Goal: Complete application form: Complete application form

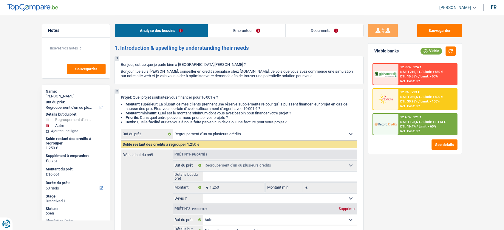
select select "refinancing"
select select "other"
select select "60"
select select "refinancing"
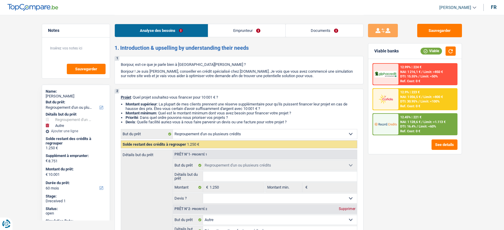
select select "refinancing"
select select "other"
select select "false"
select select "60"
select select "mutuality"
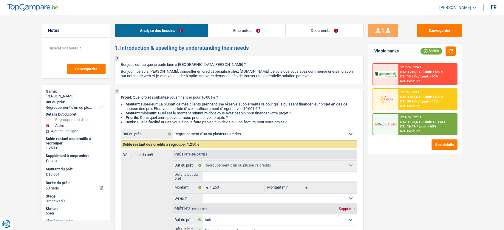
select select "mutualityIndemnity"
select select "familyAllowances"
select select "liveWithParents"
select select "cardOrCredit"
select select "refinancing"
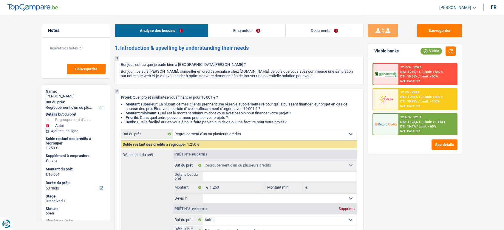
select select "refinancing"
select select "other"
select select "false"
select select "60"
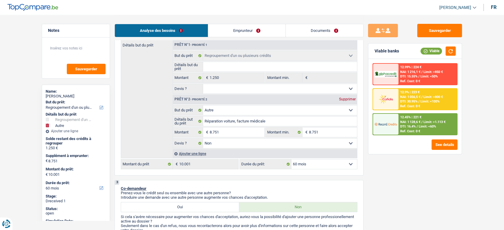
scroll to position [111, 0]
click at [230, 133] on input "8.751" at bounding box center [236, 131] width 55 height 10
type input "1"
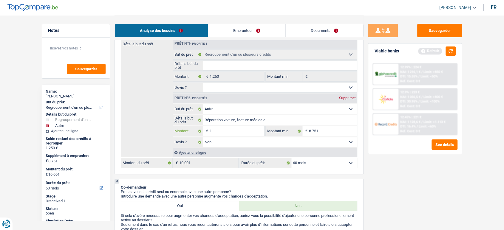
type input "18"
type input "187"
type input "1.875"
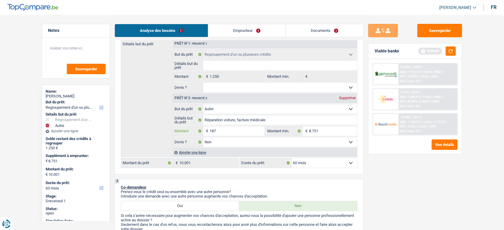
type input "1.875"
type input "18.751"
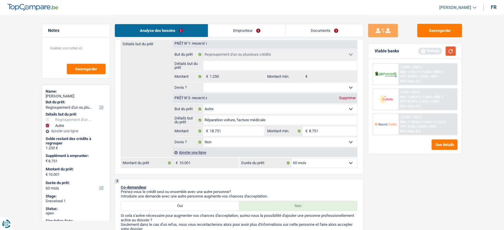
type input "20.001"
select select "120"
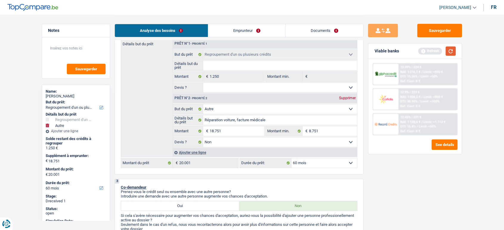
select select "120"
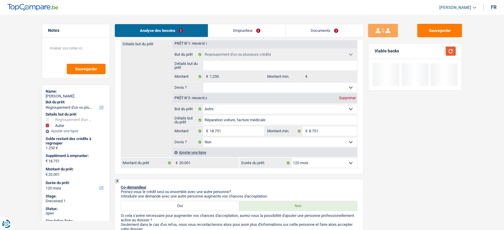
click at [453, 49] on button "button" at bounding box center [450, 50] width 10 height 9
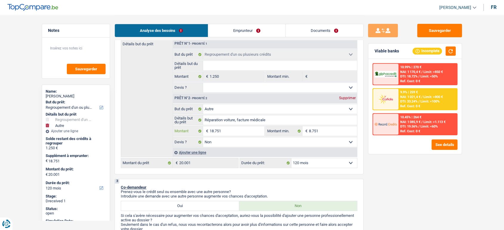
click at [229, 132] on input "18.751" at bounding box center [236, 131] width 55 height 10
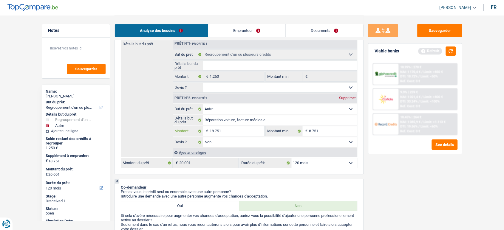
type input "8"
type input "87"
type input "875"
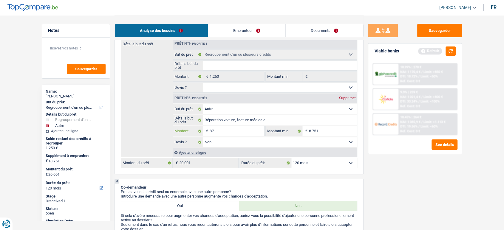
type input "875"
type input "8.751"
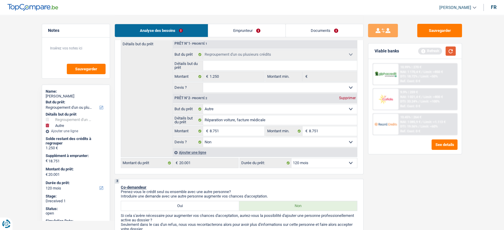
type input "10.001"
select select "60"
type input "10.001"
select select "60"
type input "10.001"
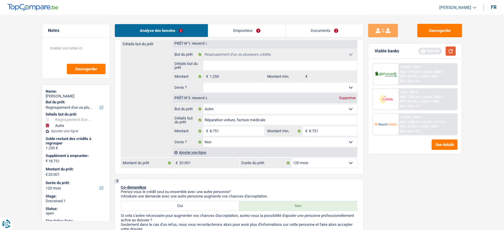
select select "60"
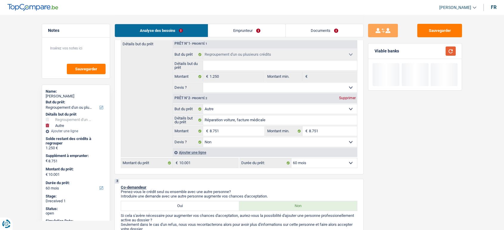
click at [451, 52] on button "button" at bounding box center [450, 50] width 10 height 9
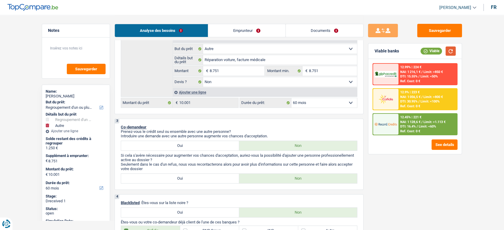
scroll to position [0, 0]
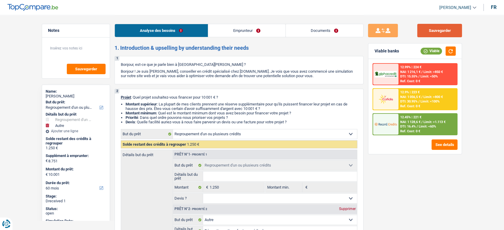
click at [441, 27] on button "Sauvegarder" at bounding box center [439, 30] width 45 height 13
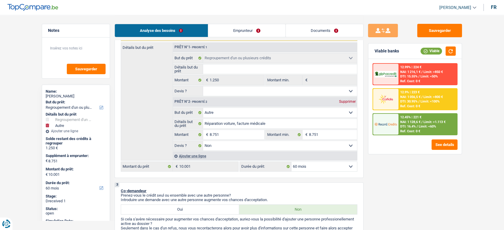
scroll to position [108, 0]
click at [225, 135] on input "8.751" at bounding box center [236, 134] width 55 height 10
type input "1"
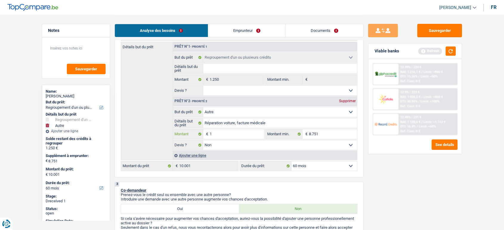
type input "14"
type input "147"
type input "1.475"
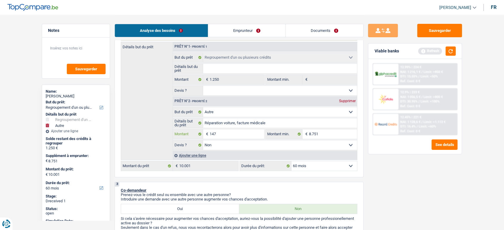
type input "1.475"
type input "14.751"
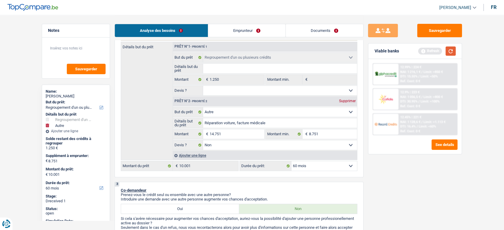
type input "16.001"
select select "84"
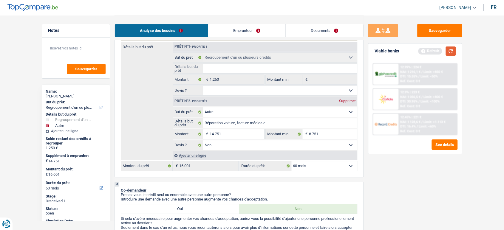
select select "84"
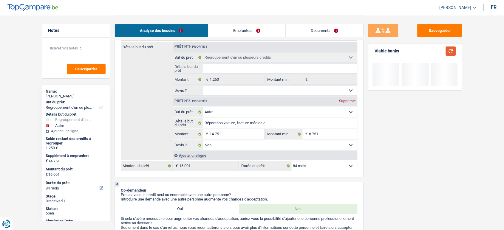
click at [448, 50] on button "button" at bounding box center [450, 50] width 10 height 9
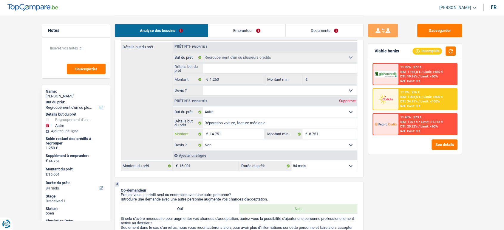
click at [243, 139] on input "14.751" at bounding box center [236, 134] width 55 height 10
type input "8"
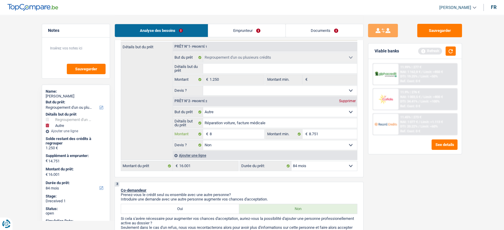
type input "87"
type input "875"
type input "8.751"
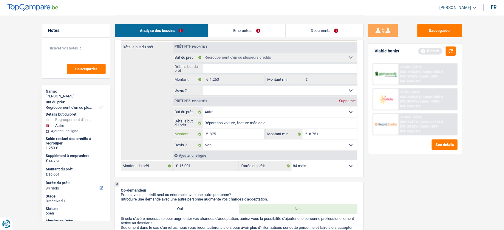
type input "8.751"
type input "10.001"
select select "60"
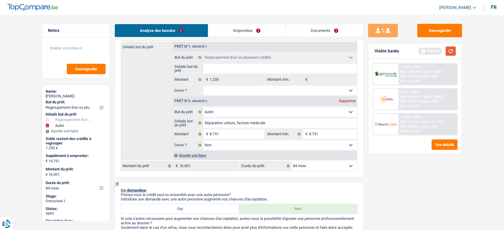
type input "10.001"
select select "60"
type input "10.001"
select select "60"
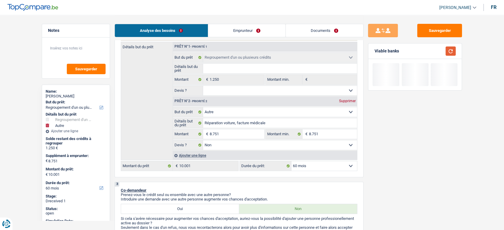
click at [453, 53] on button "button" at bounding box center [450, 50] width 10 height 9
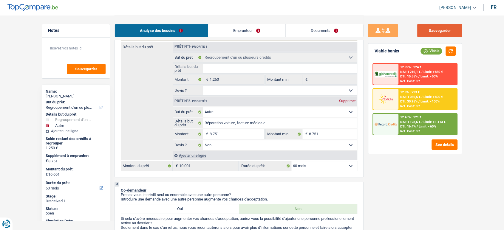
click at [443, 33] on button "Sauvegarder" at bounding box center [439, 30] width 45 height 13
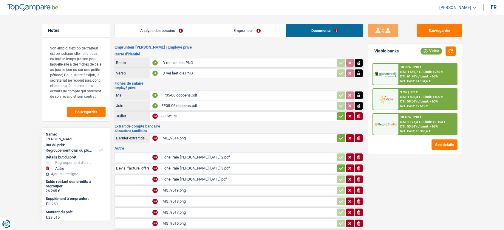
select select "refinancing"
select select "other"
select select "120"
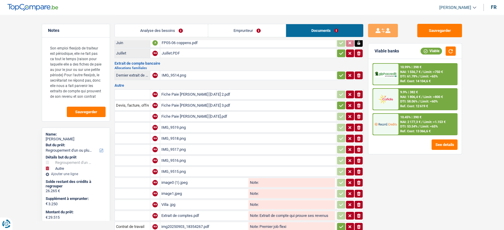
scroll to position [64, 0]
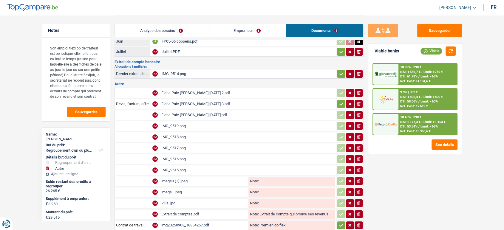
click at [214, 89] on div "Fiche Paie Coppens Laetitia Aout 2025 2.pdf" at bounding box center [247, 92] width 173 height 9
click at [203, 100] on div "Fiche Paie Coppens Laetitia Aout 2025 3.pdf" at bounding box center [247, 104] width 173 height 9
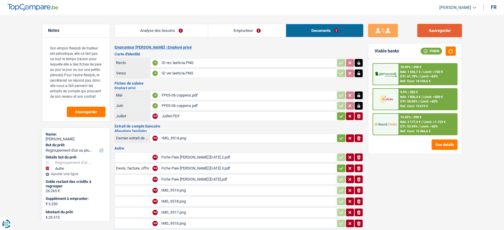
click at [450, 29] on button "Sauvegarder" at bounding box center [439, 30] width 45 height 13
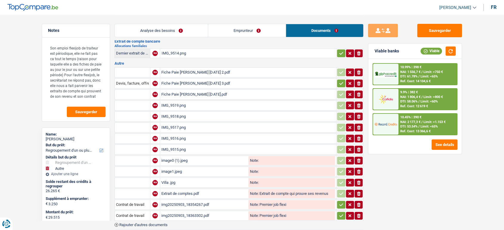
scroll to position [87, 0]
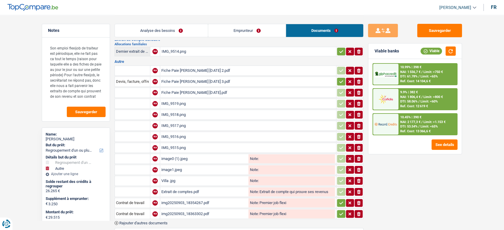
click at [269, 156] on input "Note:" at bounding box center [296, 158] width 76 height 9
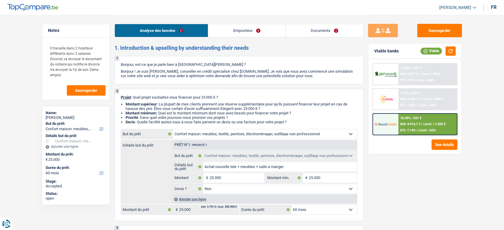
select select "household"
select select "60"
select select "household"
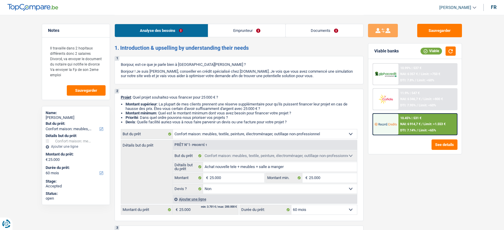
select select "false"
select select "60"
select select "privateEmployee"
select select "netSalary"
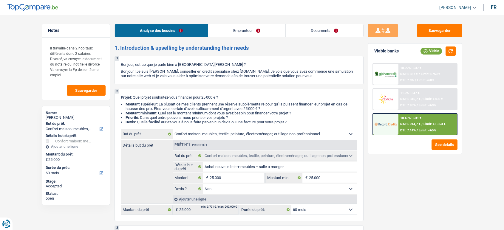
select select "familyAllowances"
select select "mealVouchers"
select select "ownerWithoutMortgage"
select select "cardOrCredit"
select select "household"
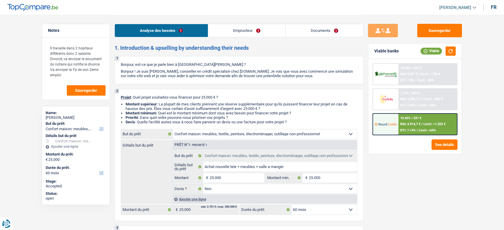
select select "household"
select select "false"
select select "60"
click at [322, 31] on link "Documents" at bounding box center [323, 30] width 77 height 13
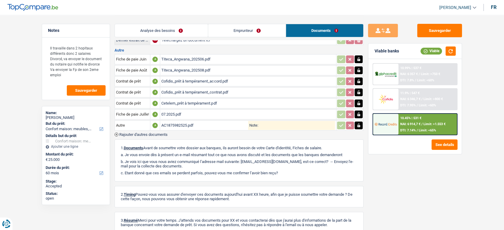
scroll to position [99, 0]
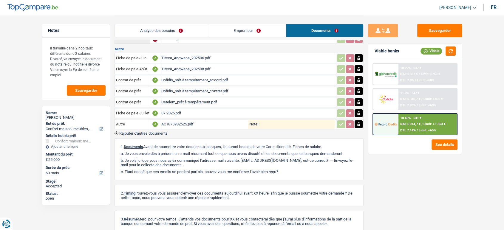
click at [141, 131] on span "Rajouter d'autres documents" at bounding box center [143, 133] width 48 height 4
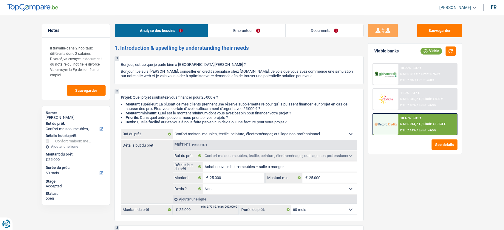
select select "household"
select select "60"
select select "household"
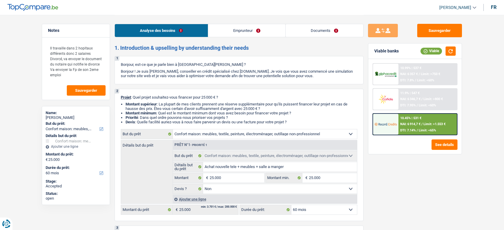
select select "false"
select select "60"
select select "privateEmployee"
select select "netSalary"
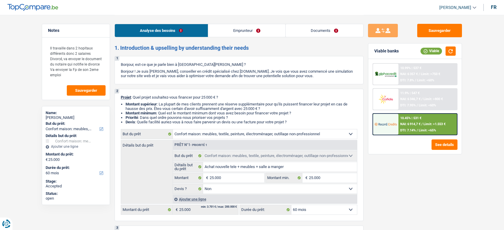
select select "familyAllowances"
select select "mealVouchers"
select select "ownerWithoutMortgage"
select select "cardOrCredit"
select select "household"
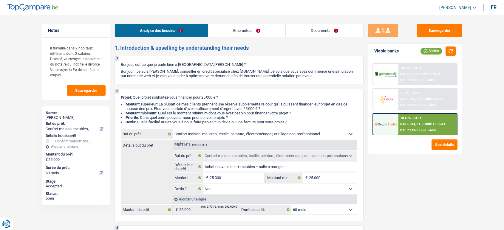
select select "household"
select select "false"
select select "60"
drag, startPoint x: 0, startPoint y: 0, endPoint x: 310, endPoint y: 35, distance: 311.9
click at [310, 35] on link "Documents" at bounding box center [323, 30] width 77 height 13
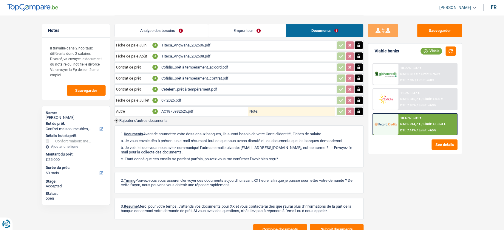
scroll to position [112, 0]
click at [157, 118] on span "Rajouter d'autres documents" at bounding box center [143, 120] width 48 height 4
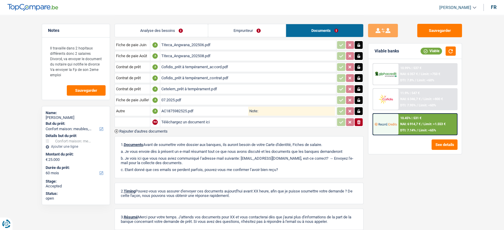
click at [188, 121] on input "Téléchargez un document ici" at bounding box center [247, 122] width 173 height 9
type input "C:\fakepath\Avertissement-extrait de rôle 2024-5.pdf"
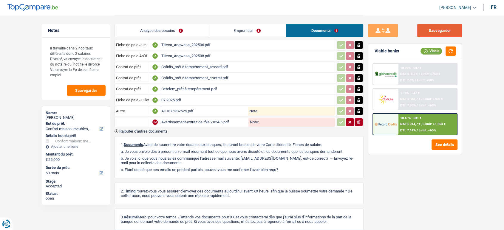
click at [436, 33] on button "Sauvegarder" at bounding box center [439, 30] width 45 height 13
click at [429, 32] on button "Sauvegarder" at bounding box center [439, 30] width 45 height 13
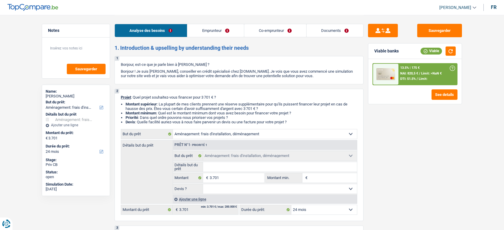
select select "movingOrInstallation"
select select "24"
select select "movingOrInstallation"
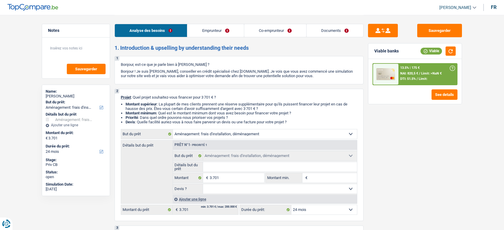
select select "24"
select select "retired"
select select "familyAllowances"
select select "pension"
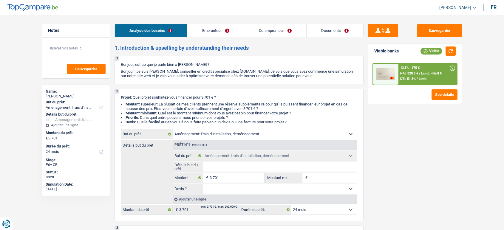
select select "pension"
select select "rents"
select select "movingOrInstallation"
select select "24"
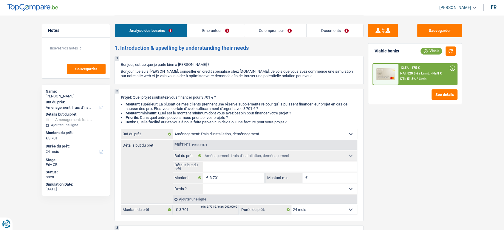
click at [343, 32] on link "Documents" at bounding box center [334, 30] width 57 height 13
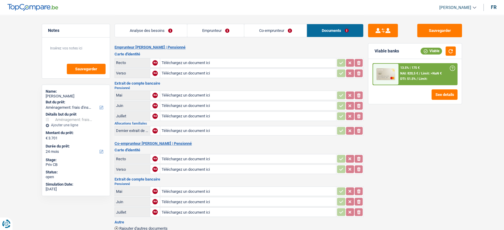
click at [276, 35] on link "Co-emprunteur" at bounding box center [275, 30] width 62 height 13
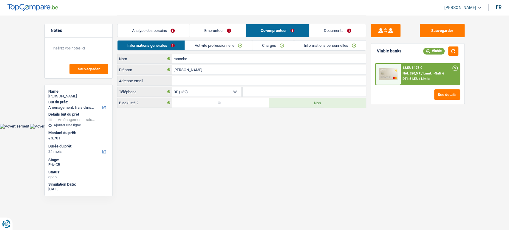
click at [326, 49] on link "Informations personnelles" at bounding box center [330, 46] width 72 height 10
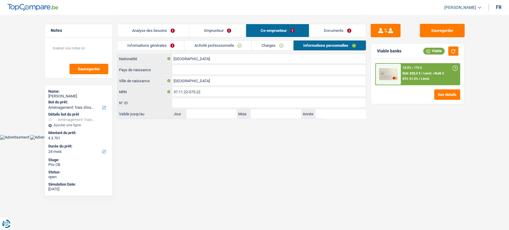
click at [167, 31] on link "Analyse des besoins" at bounding box center [153, 30] width 72 height 13
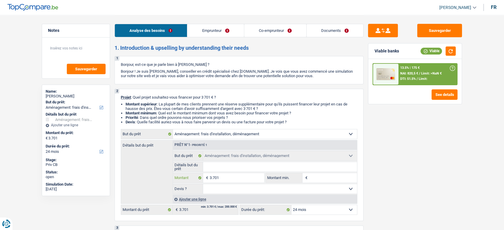
click at [242, 179] on input "3.701" at bounding box center [236, 178] width 55 height 10
type input "5"
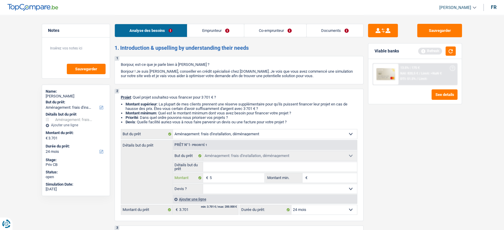
type input "50"
type input "500"
type input "5.001"
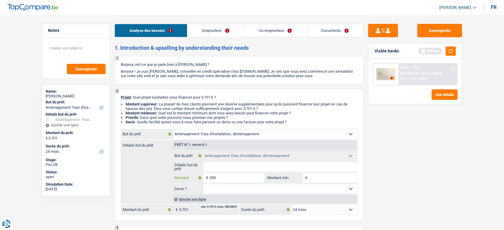
type input "5.001"
select select "36"
type input "5.001"
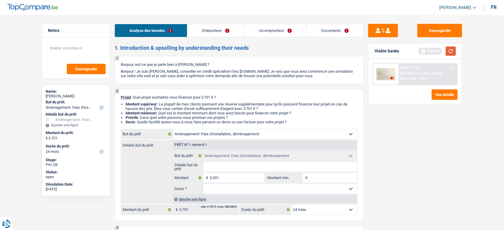
select select "36"
type input "5.001"
select select "36"
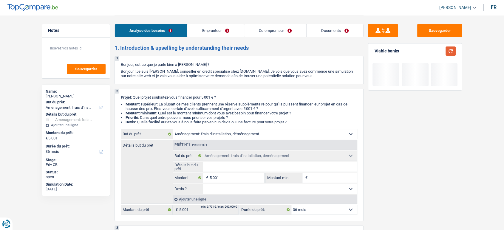
click at [452, 53] on button "button" at bounding box center [450, 50] width 10 height 9
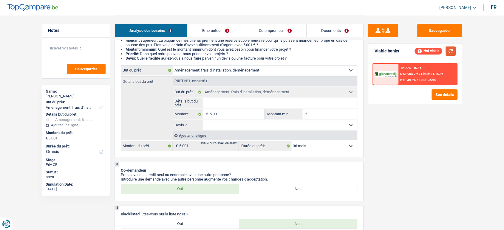
scroll to position [70, 0]
